Goal: Information Seeking & Learning: Learn about a topic

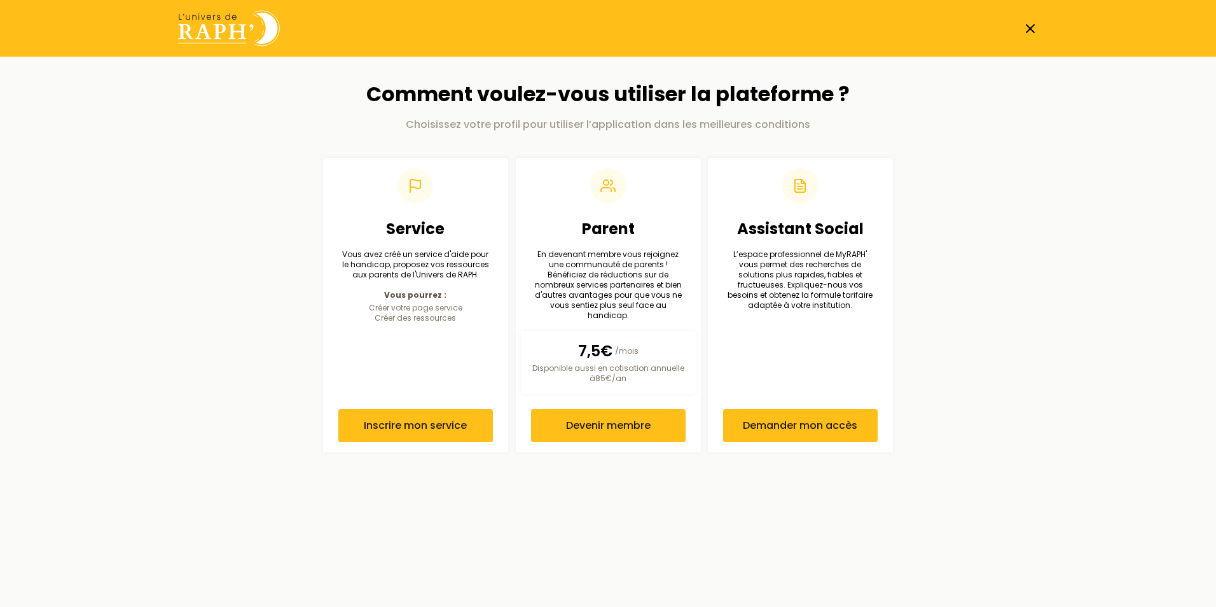
click at [1032, 27] on line at bounding box center [1031, 29] width 8 height 8
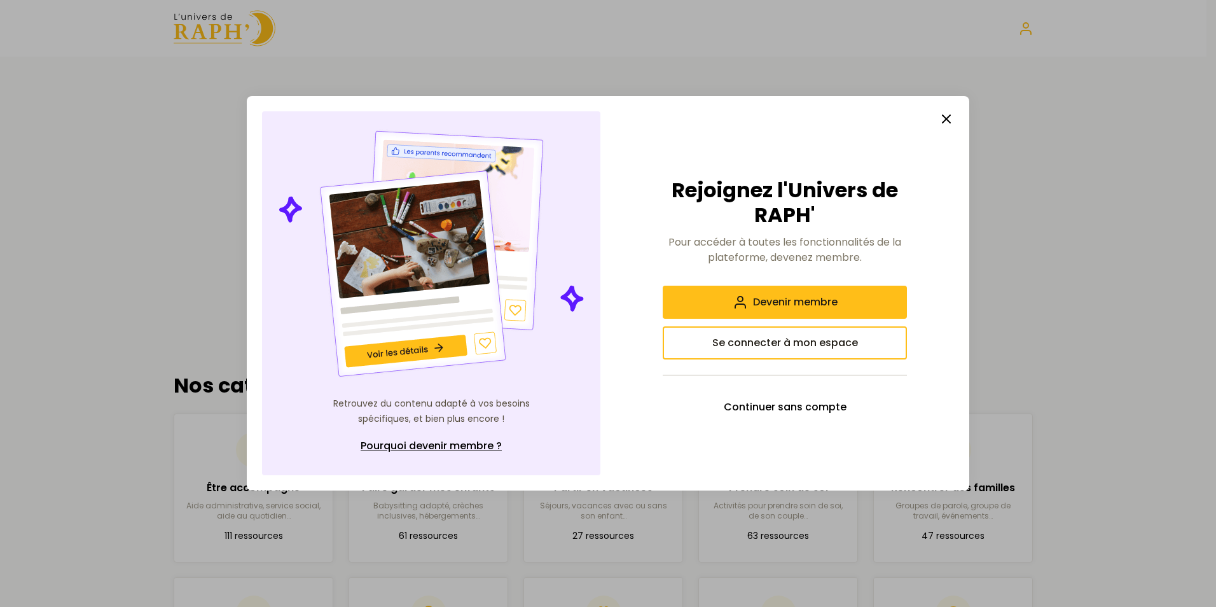
click at [943, 116] on line "button" at bounding box center [947, 119] width 8 height 8
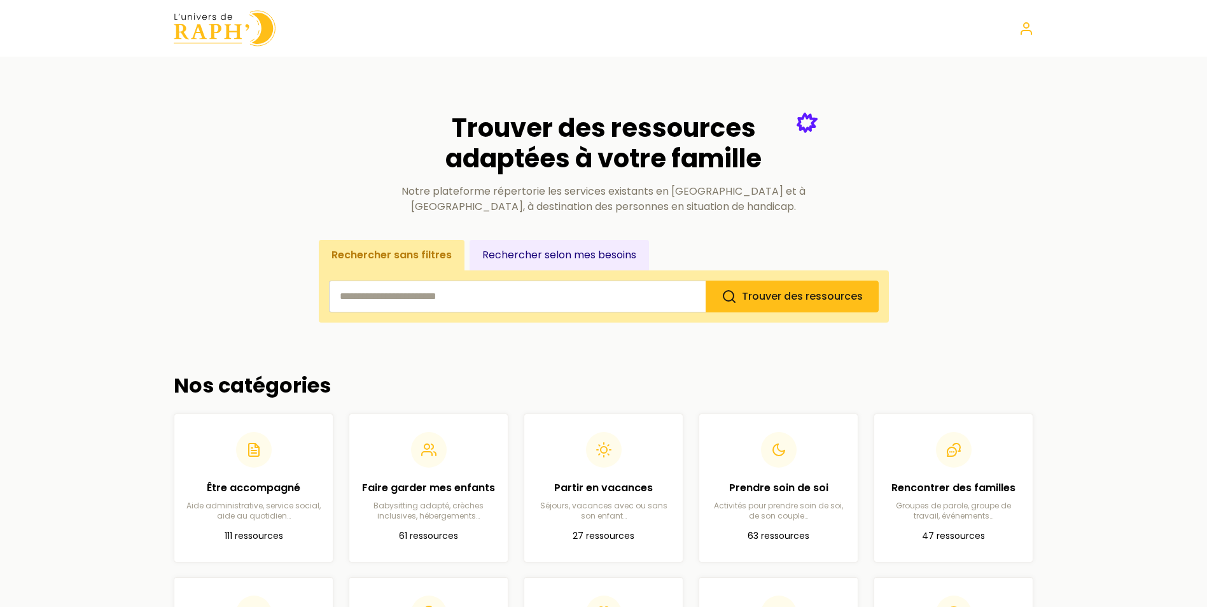
click at [515, 248] on button "Rechercher selon mes besoins" at bounding box center [558, 255] width 179 height 31
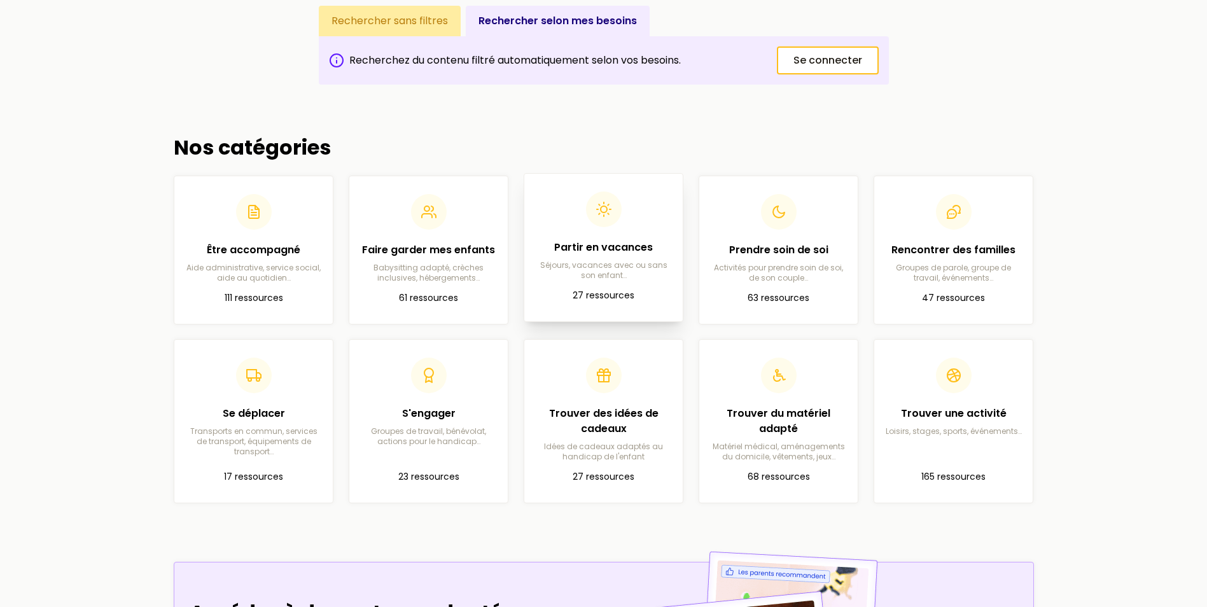
scroll to position [254, 0]
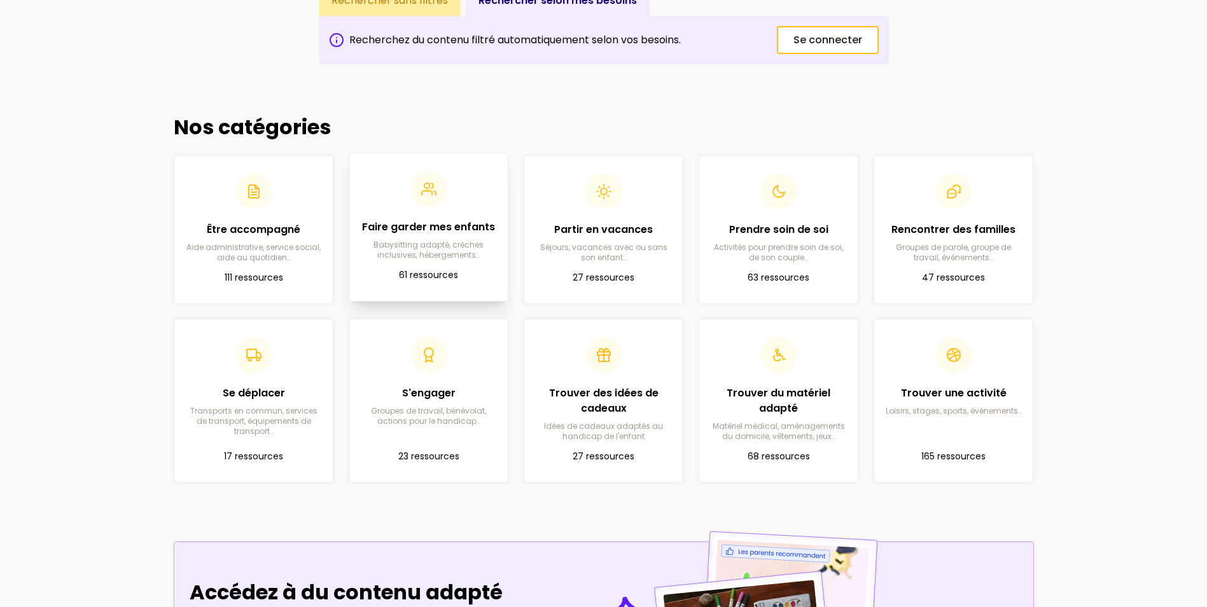
click at [419, 228] on h2 "Faire garder mes enfants" at bounding box center [428, 226] width 138 height 15
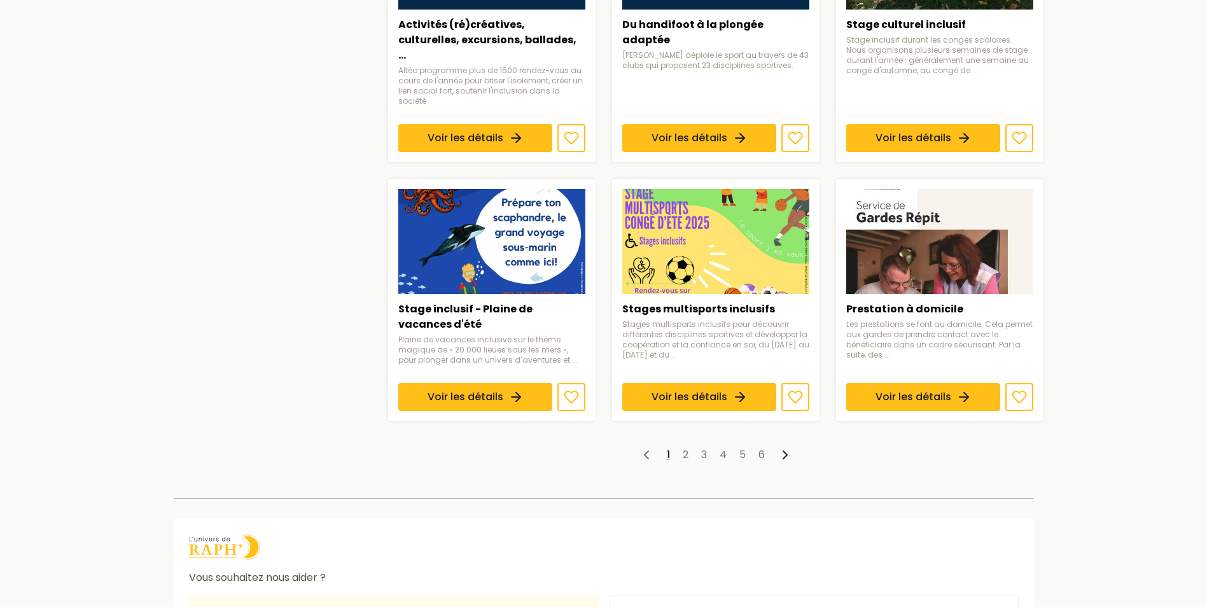
scroll to position [890, 0]
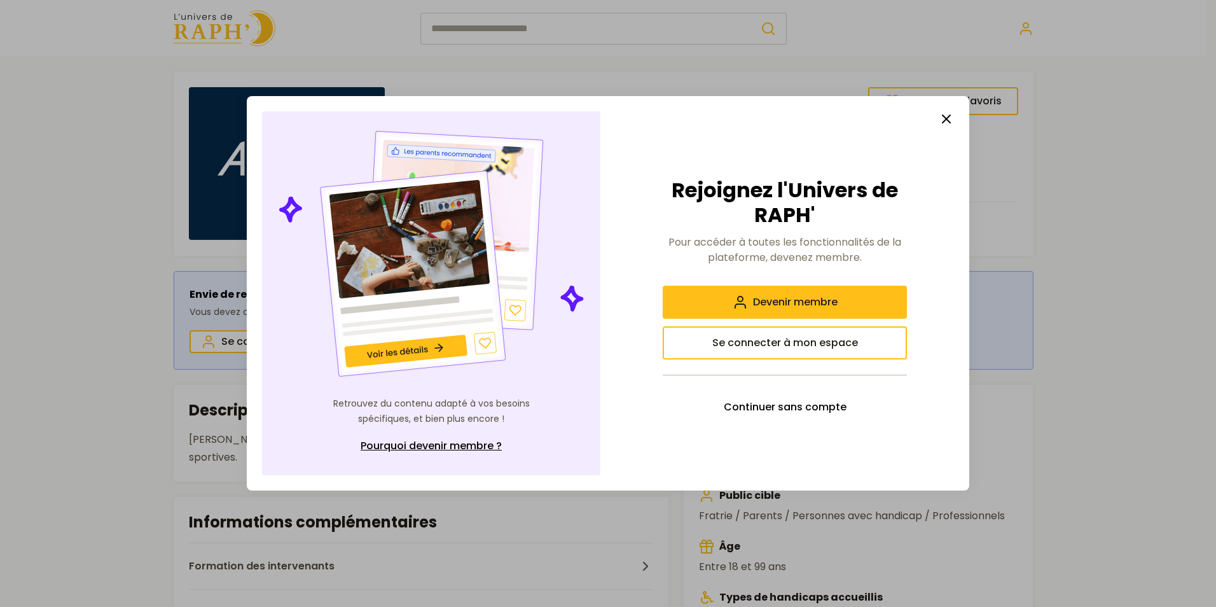
click at [949, 117] on line "button" at bounding box center [947, 119] width 8 height 8
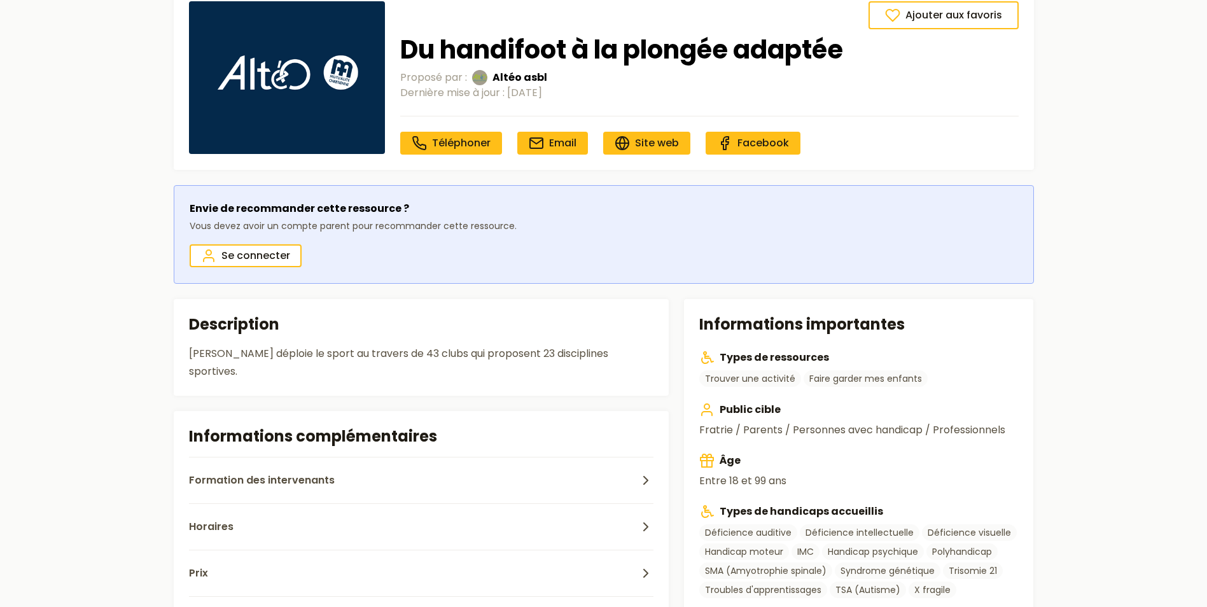
scroll to position [64, 0]
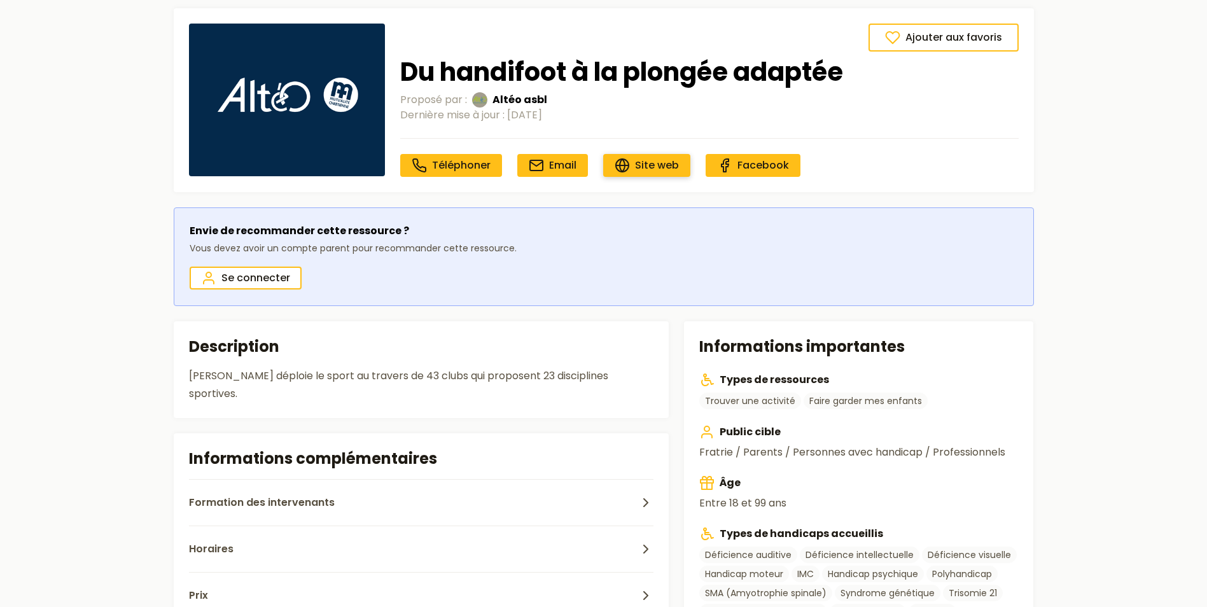
click at [653, 163] on span "Site web" at bounding box center [657, 165] width 44 height 15
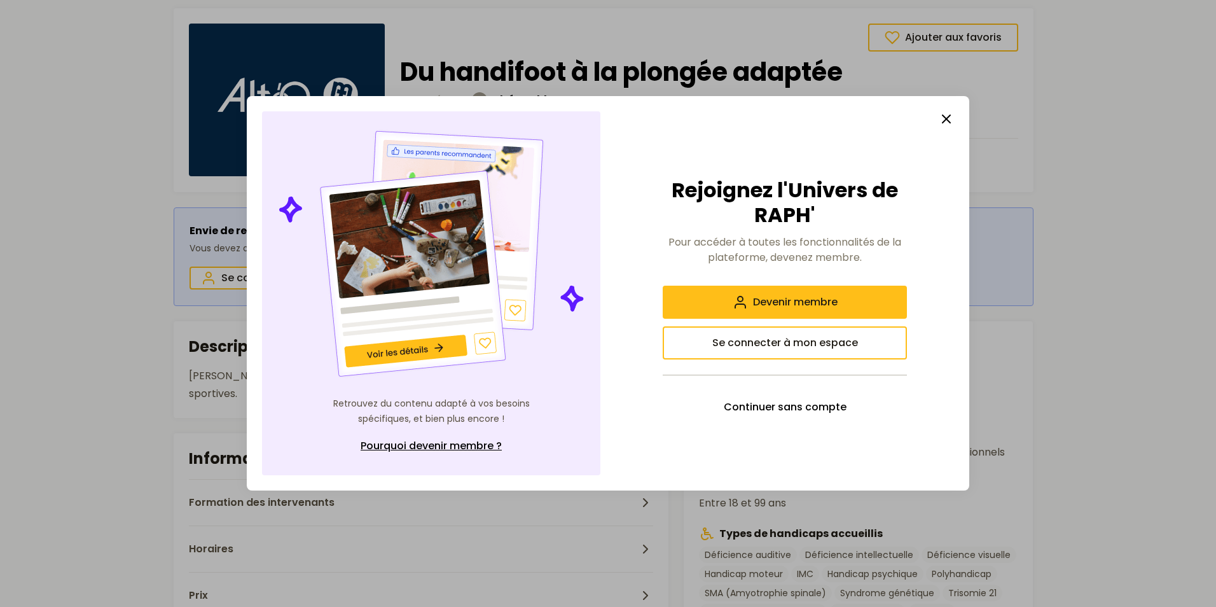
click at [945, 117] on line "button" at bounding box center [947, 119] width 8 height 8
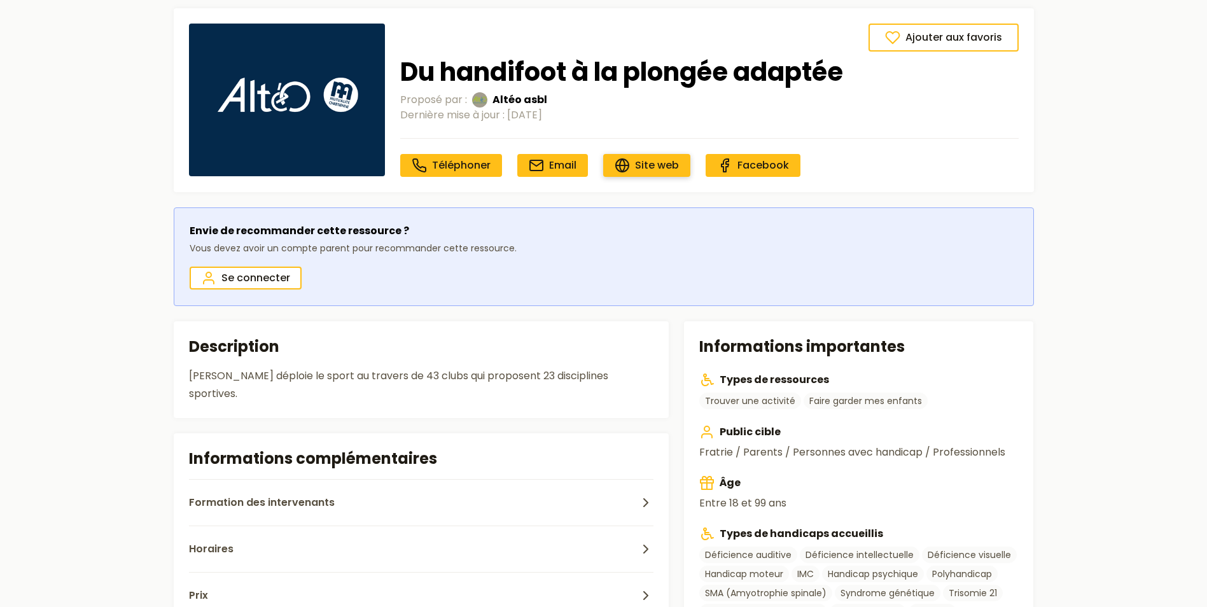
click at [641, 157] on link "Site web" at bounding box center [646, 165] width 87 height 23
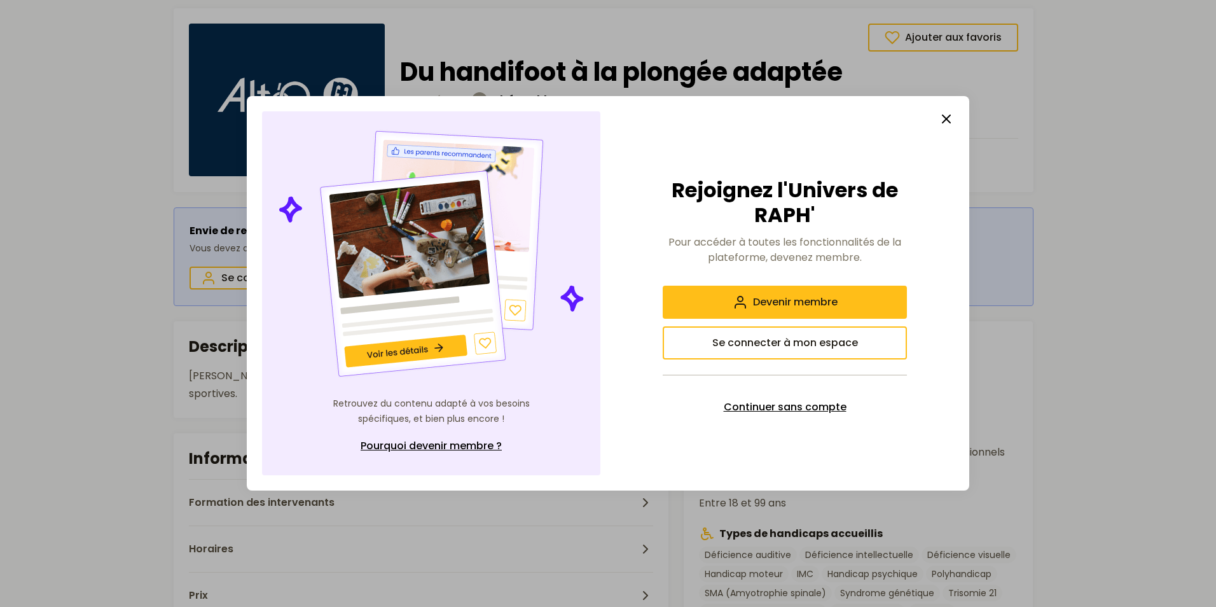
click at [784, 408] on span "Continuer sans compte" at bounding box center [785, 406] width 123 height 15
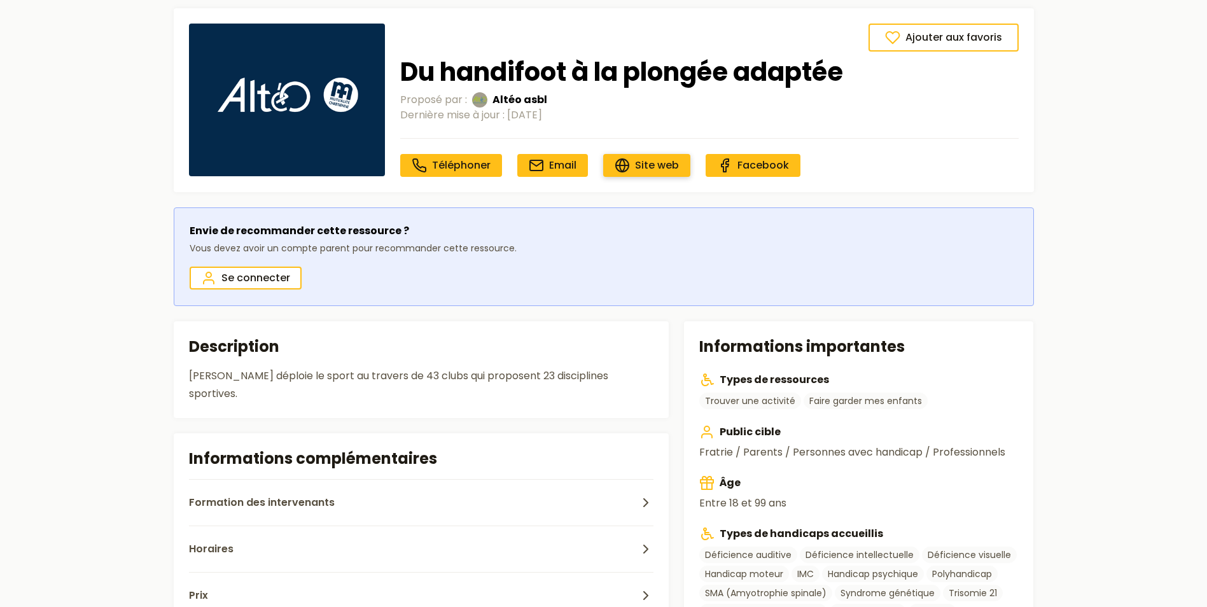
click at [642, 158] on span "Site web" at bounding box center [657, 165] width 44 height 15
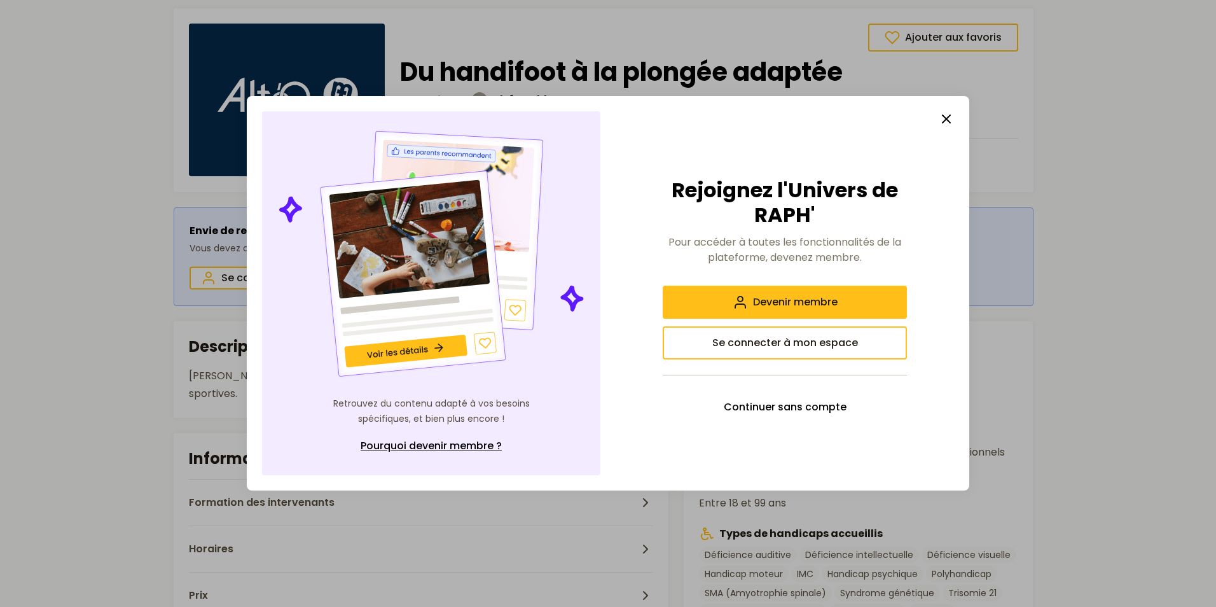
click at [950, 119] on icon "button" at bounding box center [946, 118] width 15 height 15
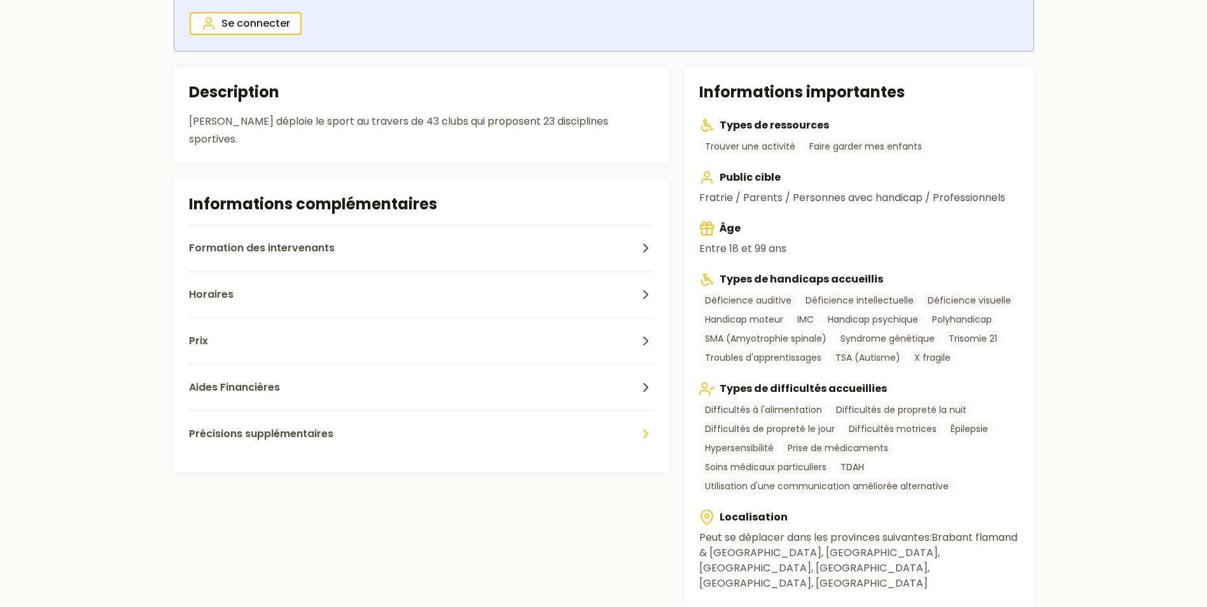
scroll to position [0, 0]
